Goal: Task Accomplishment & Management: Manage account settings

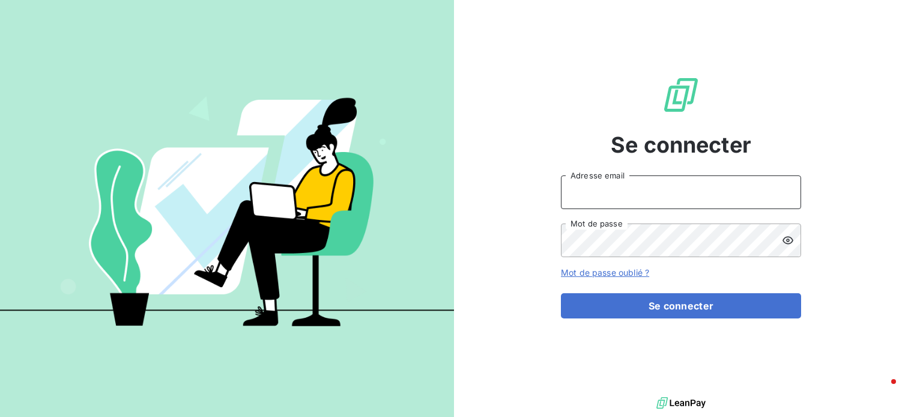
type input "[EMAIL_ADDRESS][DOMAIN_NAME]"
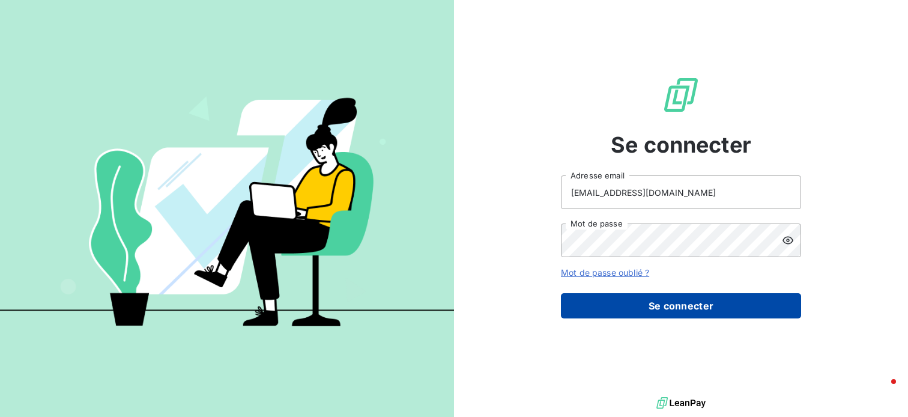
click at [687, 303] on button "Se connecter" at bounding box center [681, 305] width 240 height 25
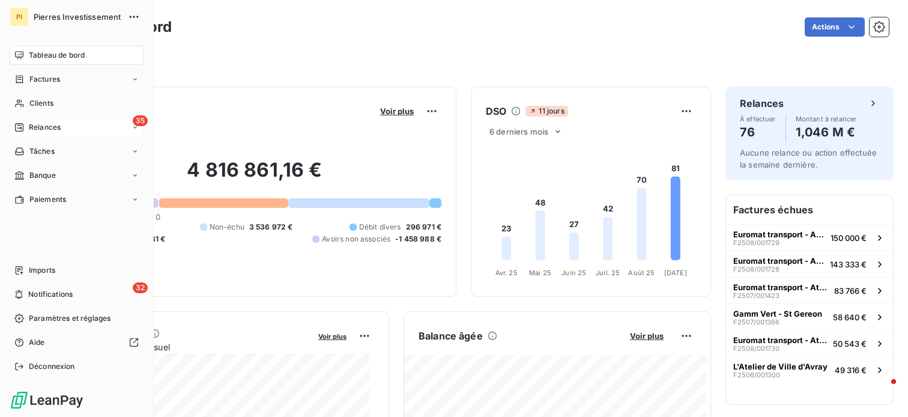
click at [47, 129] on span "Relances" at bounding box center [45, 127] width 32 height 11
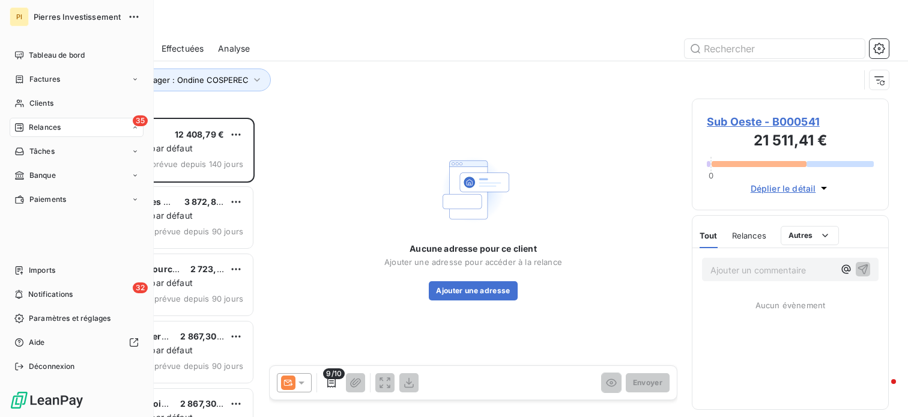
scroll to position [290, 187]
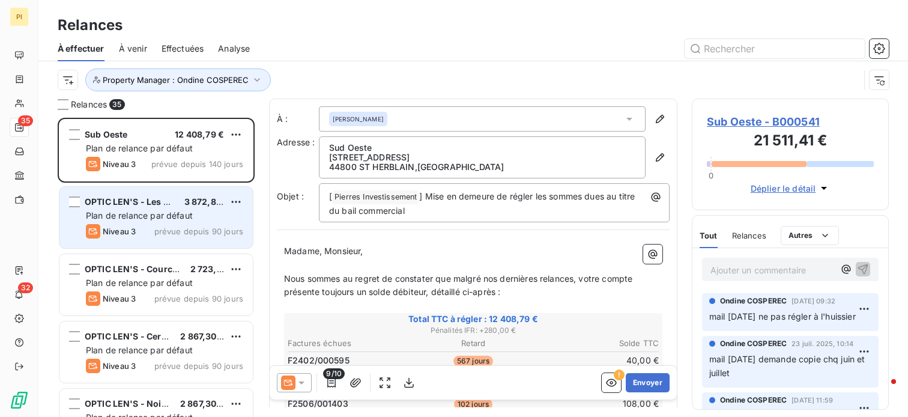
click at [175, 222] on div "OPTIC LEN'S - Les Lilas 3 872,81 € Plan de relance par défaut Niveau 3 prévue d…" at bounding box center [155, 217] width 193 height 61
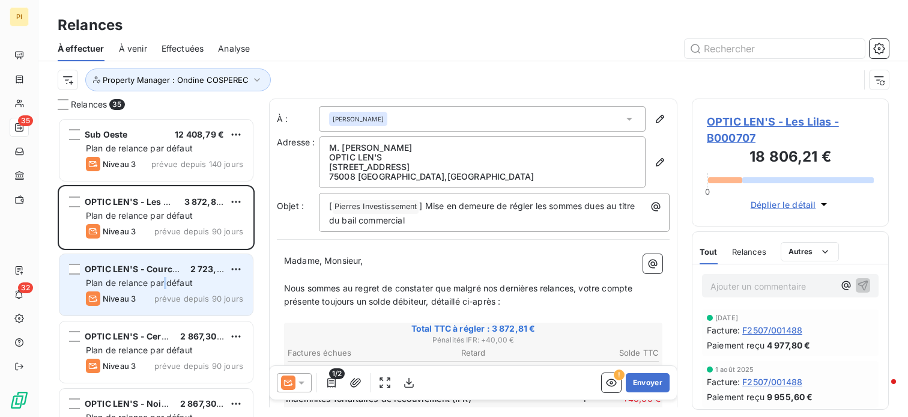
click at [166, 286] on span "Plan de relance par défaut" at bounding box center [139, 283] width 107 height 10
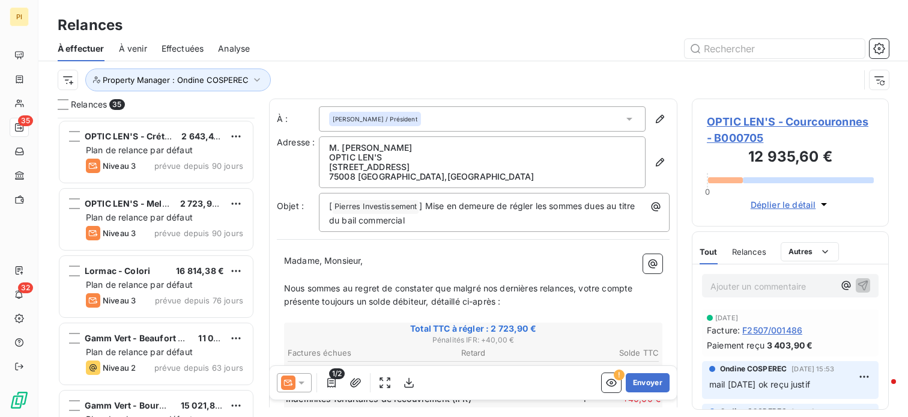
scroll to position [360, 0]
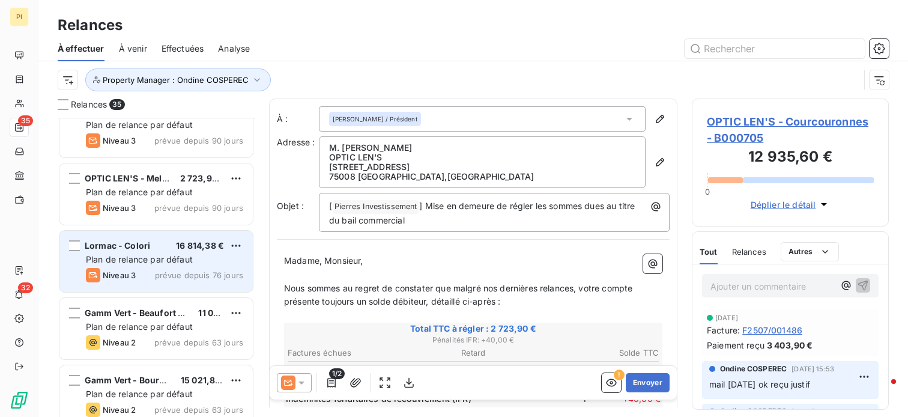
drag, startPoint x: 151, startPoint y: 263, endPoint x: 180, endPoint y: 281, distance: 34.0
click at [151, 263] on span "Plan de relance par défaut" at bounding box center [139, 259] width 107 height 10
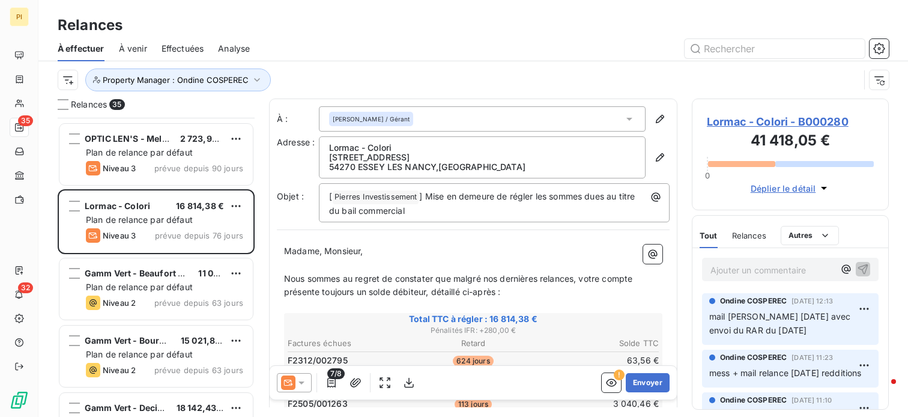
scroll to position [421, 0]
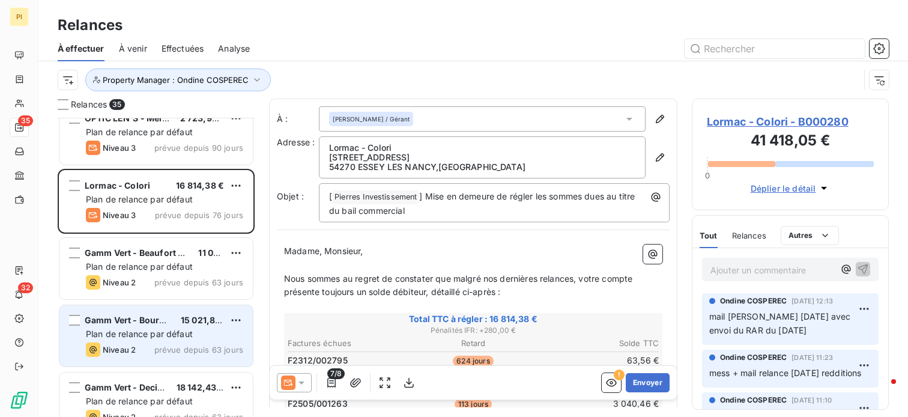
drag, startPoint x: 159, startPoint y: 270, endPoint x: 161, endPoint y: 311, distance: 40.9
click at [160, 270] on span "Plan de relance par défaut" at bounding box center [139, 266] width 107 height 10
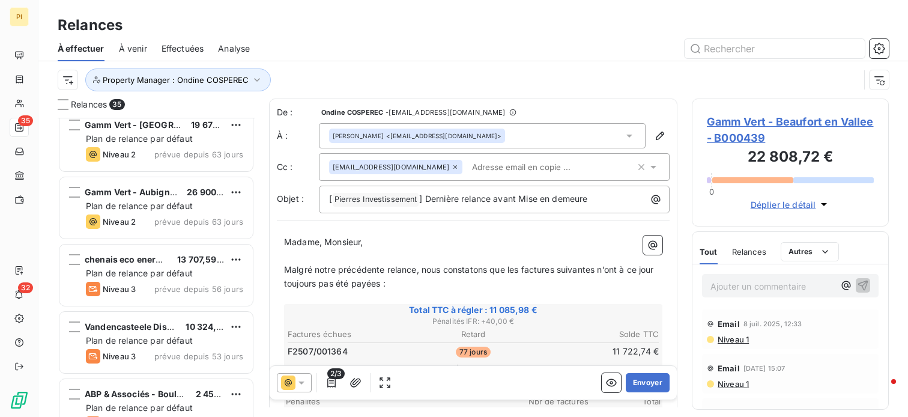
scroll to position [1982, 0]
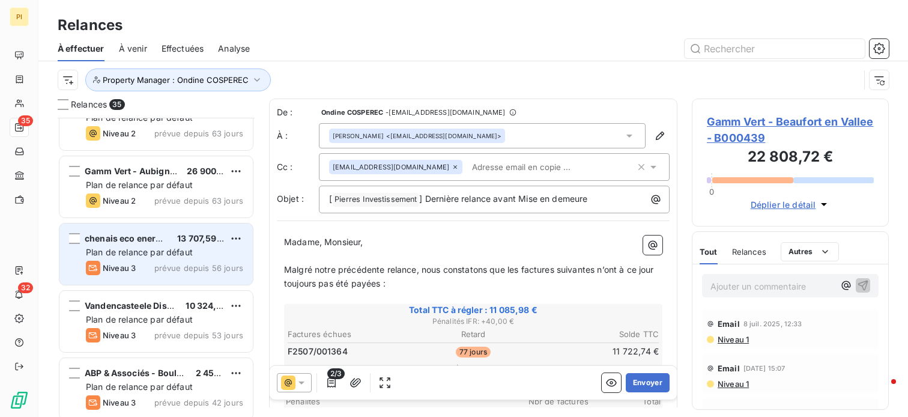
click at [161, 270] on span "prévue depuis 56 jours" at bounding box center [198, 268] width 89 height 10
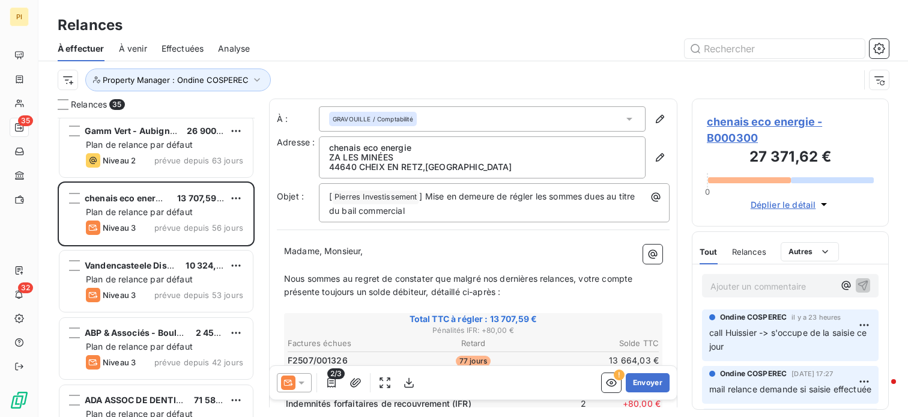
scroll to position [2042, 0]
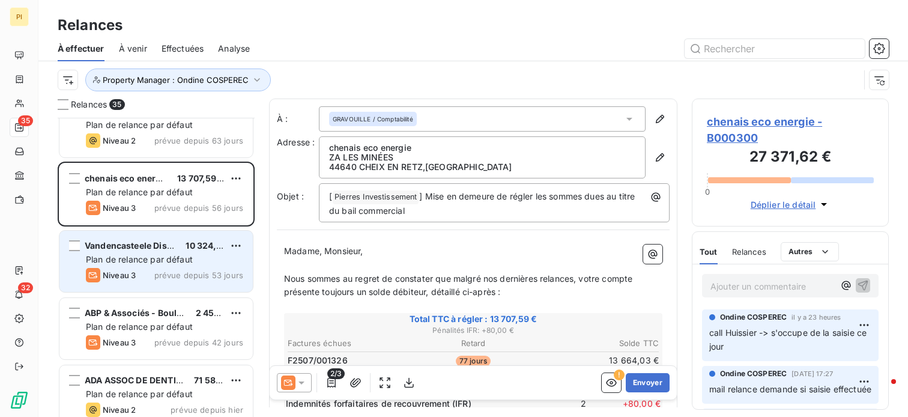
drag, startPoint x: 160, startPoint y: 262, endPoint x: 186, endPoint y: 250, distance: 27.7
click at [169, 258] on span "Plan de relance par défaut" at bounding box center [139, 259] width 107 height 10
